Goal: Check status: Check status

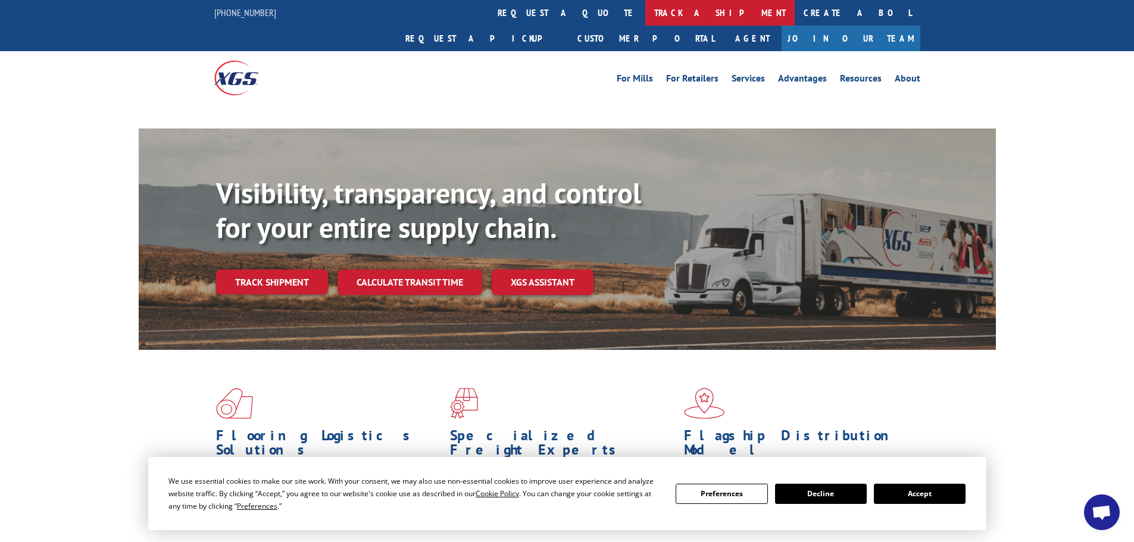
click at [645, 14] on link "track a shipment" at bounding box center [719, 13] width 149 height 26
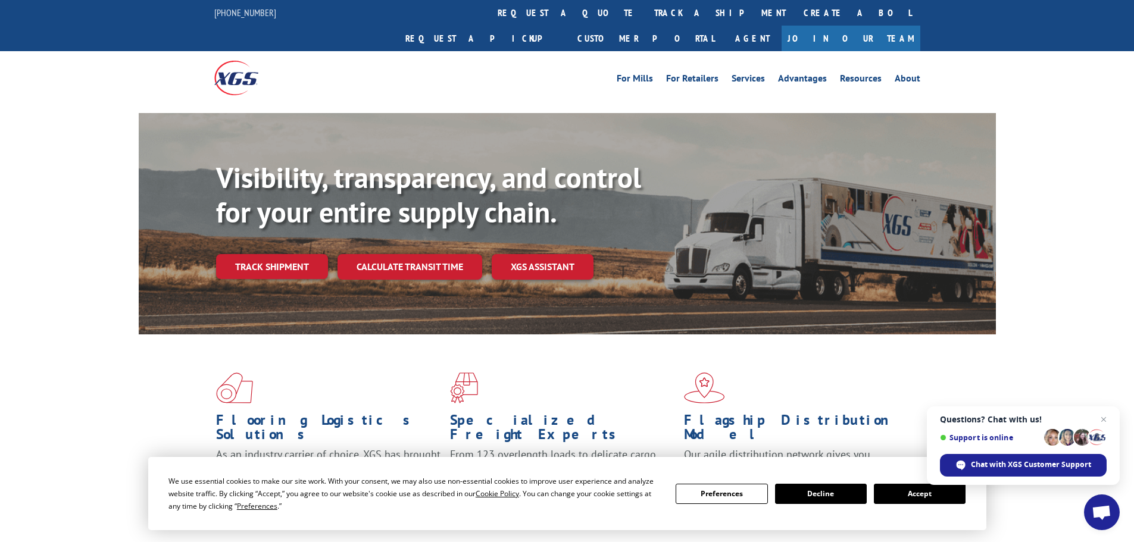
click at [902, 487] on button "Accept" at bounding box center [920, 494] width 92 height 20
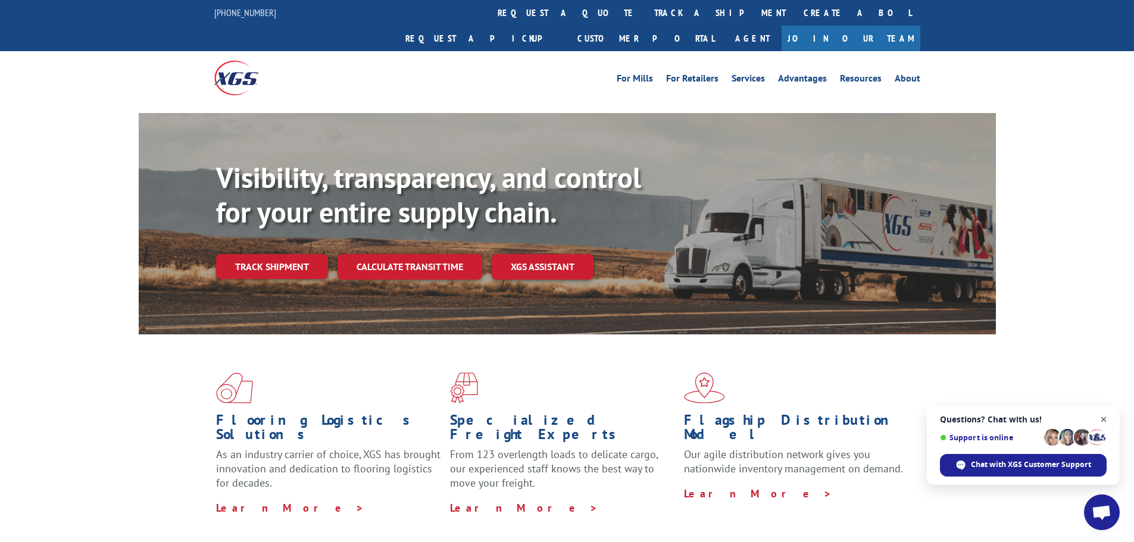
click at [1106, 414] on span "Close chat" at bounding box center [1103, 419] width 15 height 15
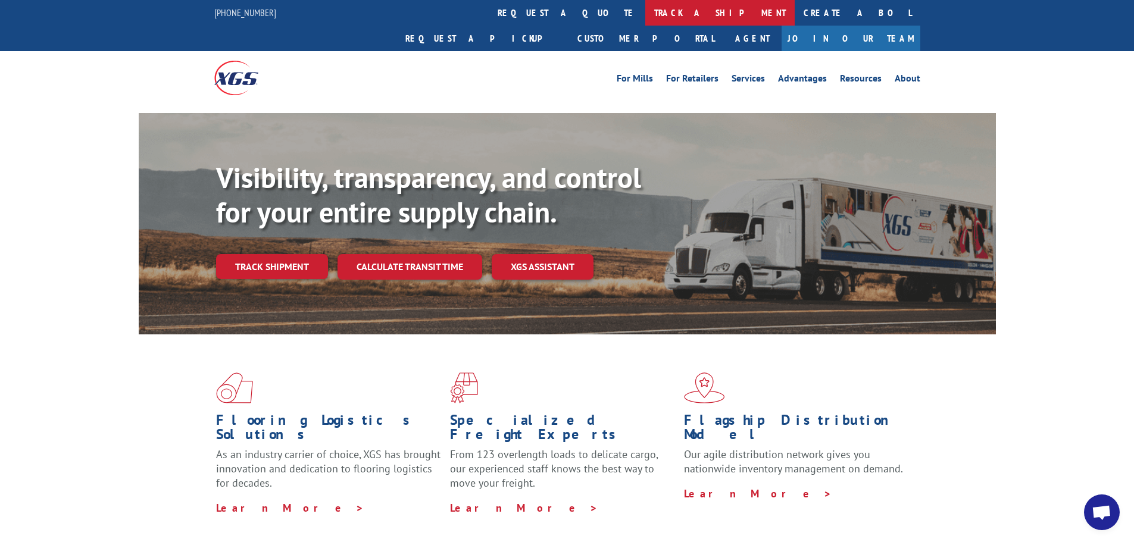
click at [645, 11] on link "track a shipment" at bounding box center [719, 13] width 149 height 26
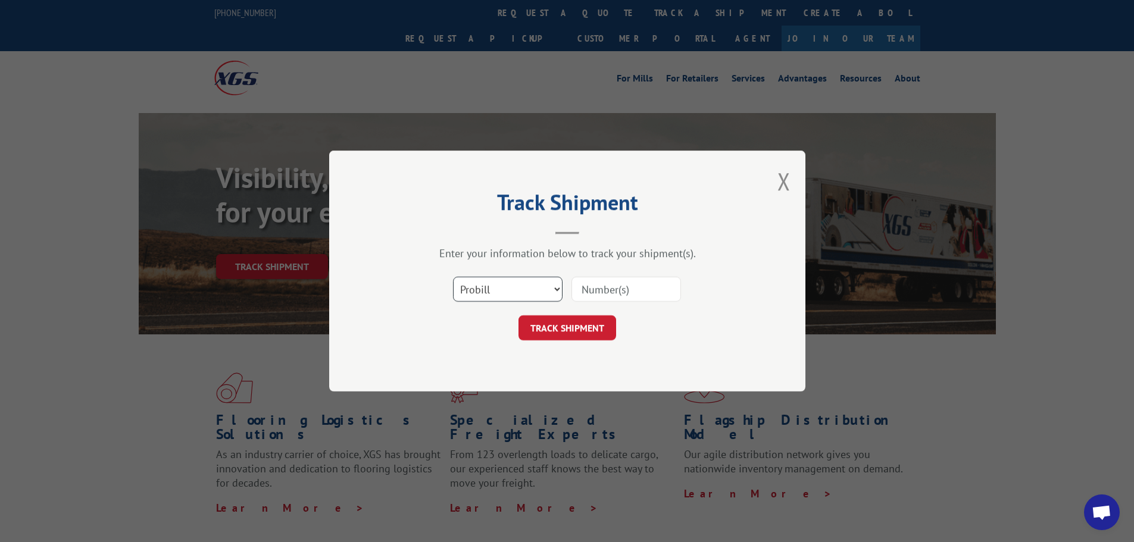
click at [514, 287] on select "Select category... Probill BOL PO" at bounding box center [508, 289] width 110 height 25
select select "po"
click at [453, 277] on select "Select category... Probill BOL PO" at bounding box center [508, 289] width 110 height 25
click at [589, 289] on input at bounding box center [626, 289] width 110 height 25
paste input "12537292"
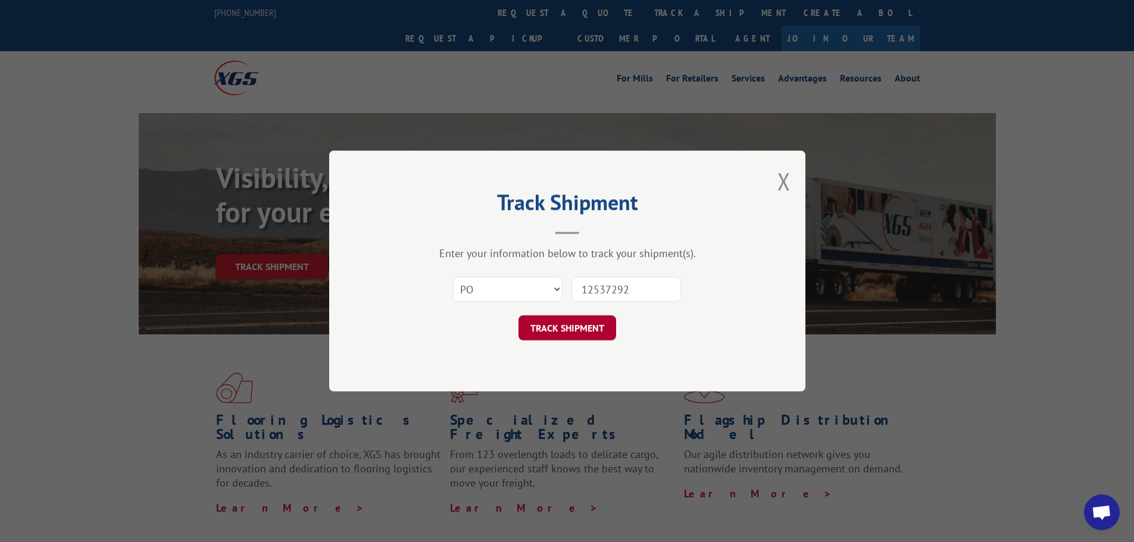
type input "12537292"
drag, startPoint x: 570, startPoint y: 320, endPoint x: 587, endPoint y: 304, distance: 23.6
click at [570, 320] on button "TRACK SHIPMENT" at bounding box center [567, 327] width 98 height 25
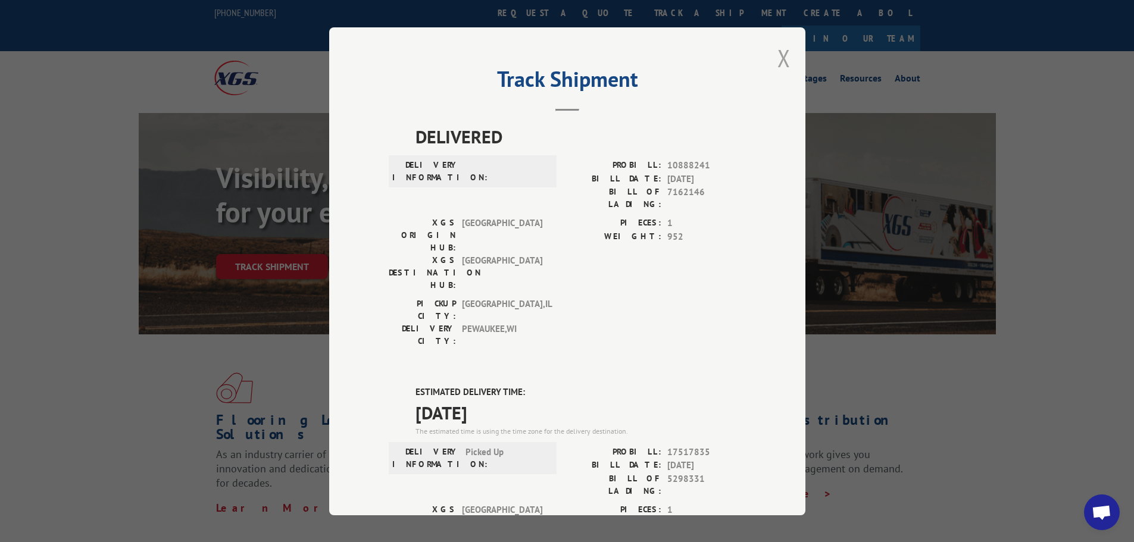
click at [777, 58] on button "Close modal" at bounding box center [783, 58] width 13 height 32
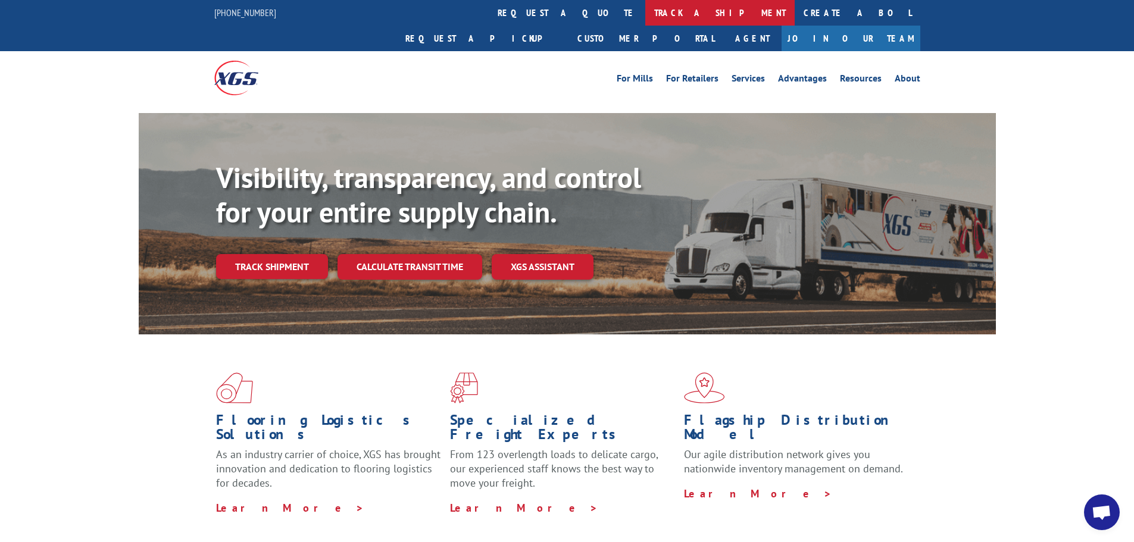
click at [645, 9] on link "track a shipment" at bounding box center [719, 13] width 149 height 26
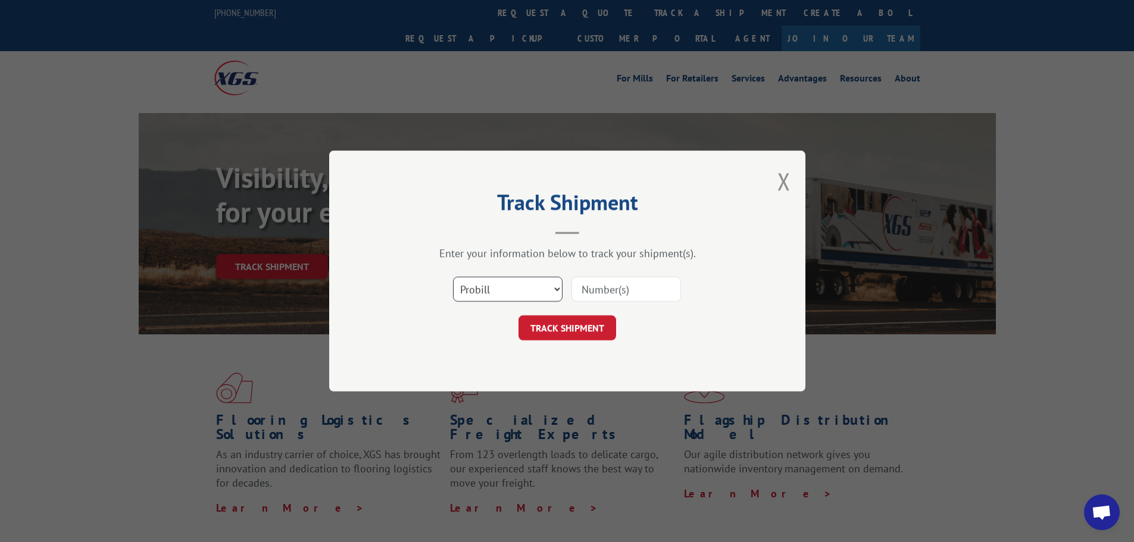
click at [477, 288] on select "Select category... Probill BOL PO" at bounding box center [508, 289] width 110 height 25
select select "po"
click at [453, 277] on select "Select category... Probill BOL PO" at bounding box center [508, 289] width 110 height 25
click at [589, 292] on input at bounding box center [626, 289] width 110 height 25
paste input "12537292"
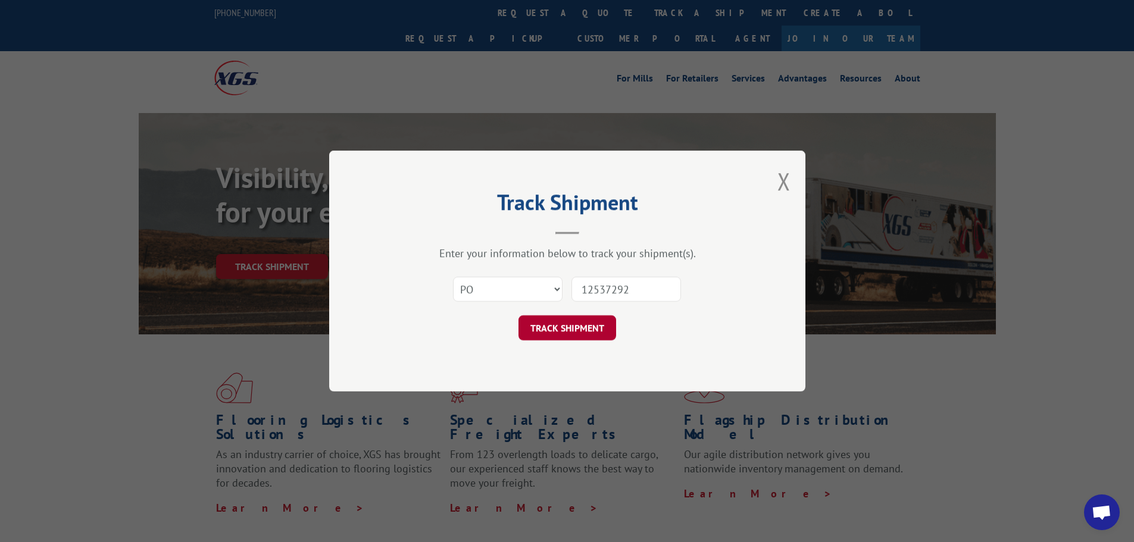
type input "12537292"
click at [571, 320] on button "TRACK SHIPMENT" at bounding box center [567, 327] width 98 height 25
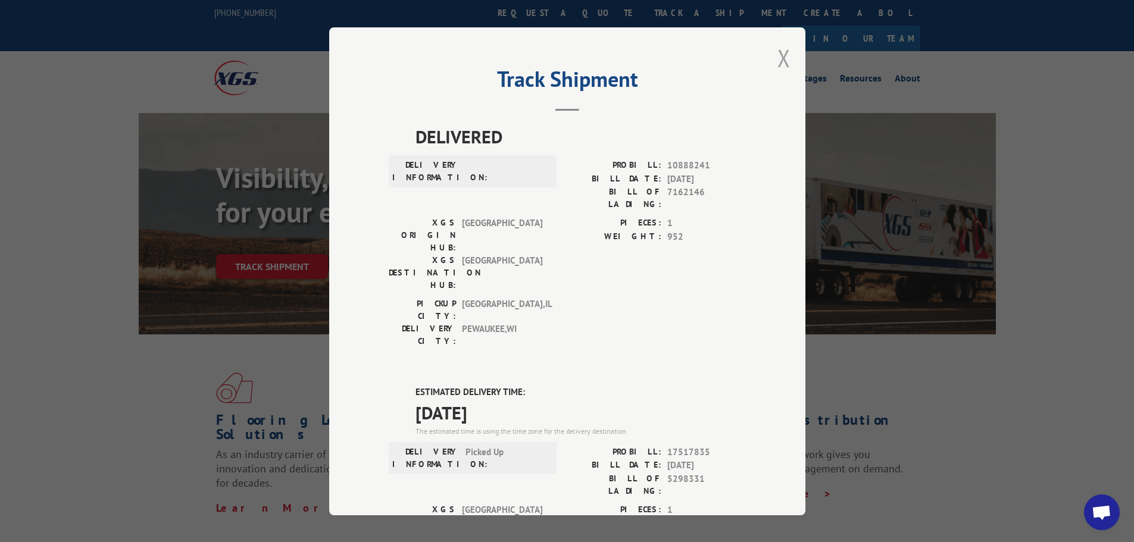
click at [778, 55] on button "Close modal" at bounding box center [783, 58] width 13 height 32
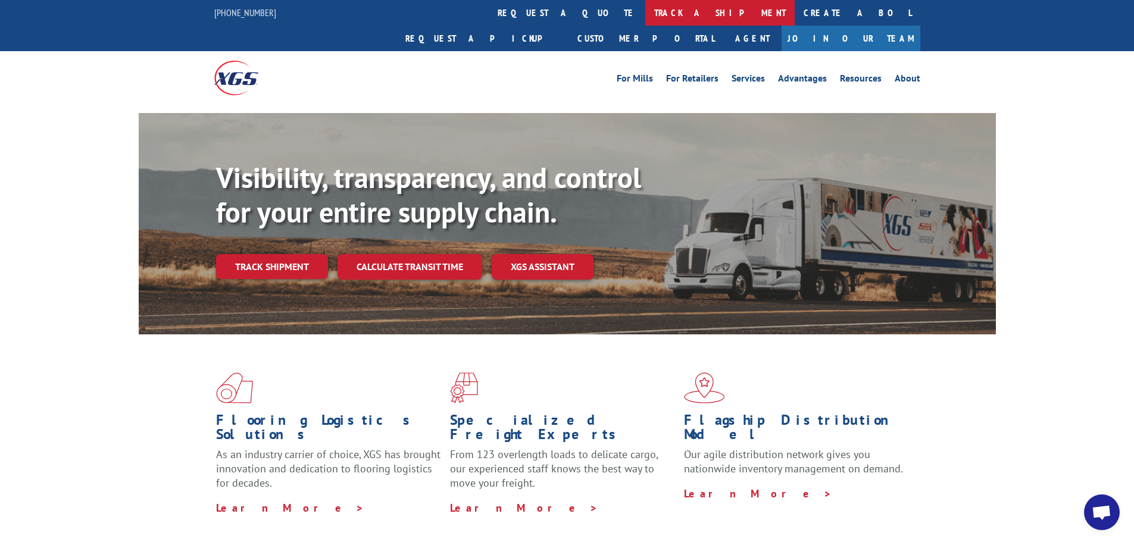
click at [645, 12] on link "track a shipment" at bounding box center [719, 13] width 149 height 26
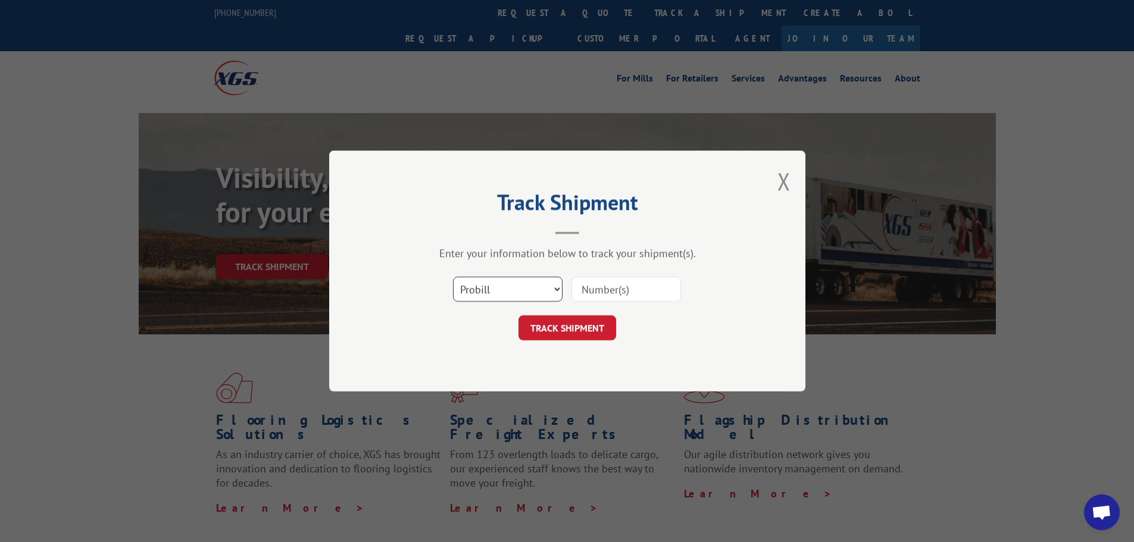
click at [510, 284] on select "Select category... Probill BOL PO" at bounding box center [508, 289] width 110 height 25
select select "po"
click at [453, 277] on select "Select category... Probill BOL PO" at bounding box center [508, 289] width 110 height 25
click at [646, 289] on input at bounding box center [626, 289] width 110 height 25
paste input "12537245"
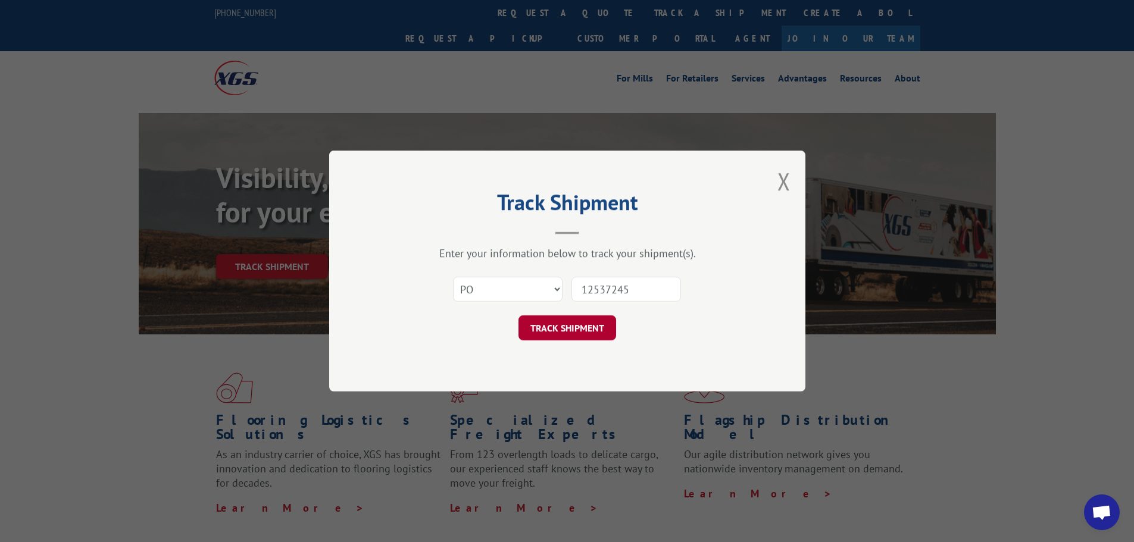
type input "12537245"
click at [596, 322] on button "TRACK SHIPMENT" at bounding box center [567, 327] width 98 height 25
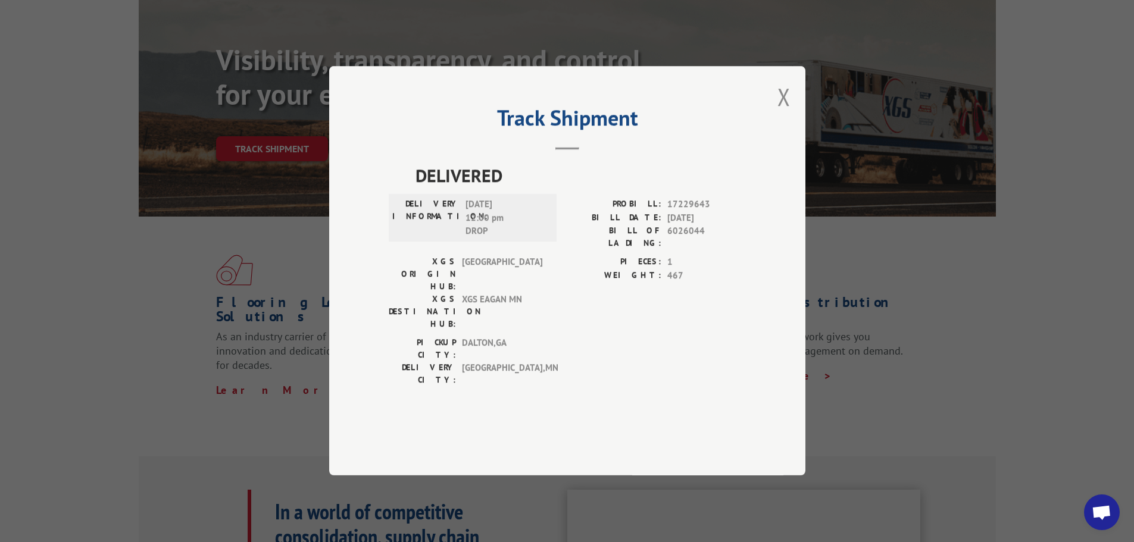
scroll to position [119, 0]
click at [784, 112] on button "Close modal" at bounding box center [783, 97] width 13 height 32
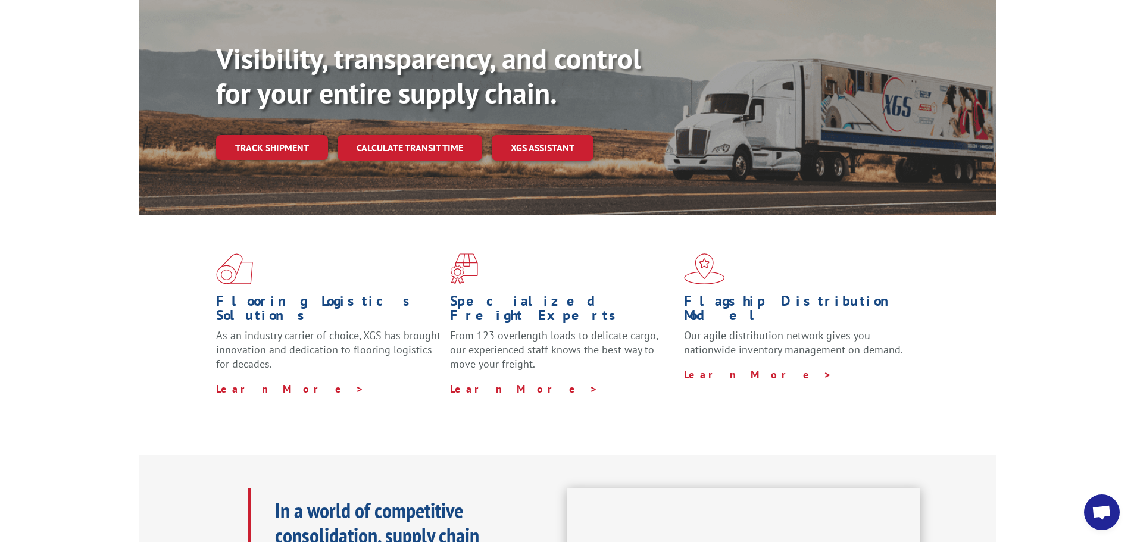
scroll to position [0, 0]
